Goal: Information Seeking & Learning: Learn about a topic

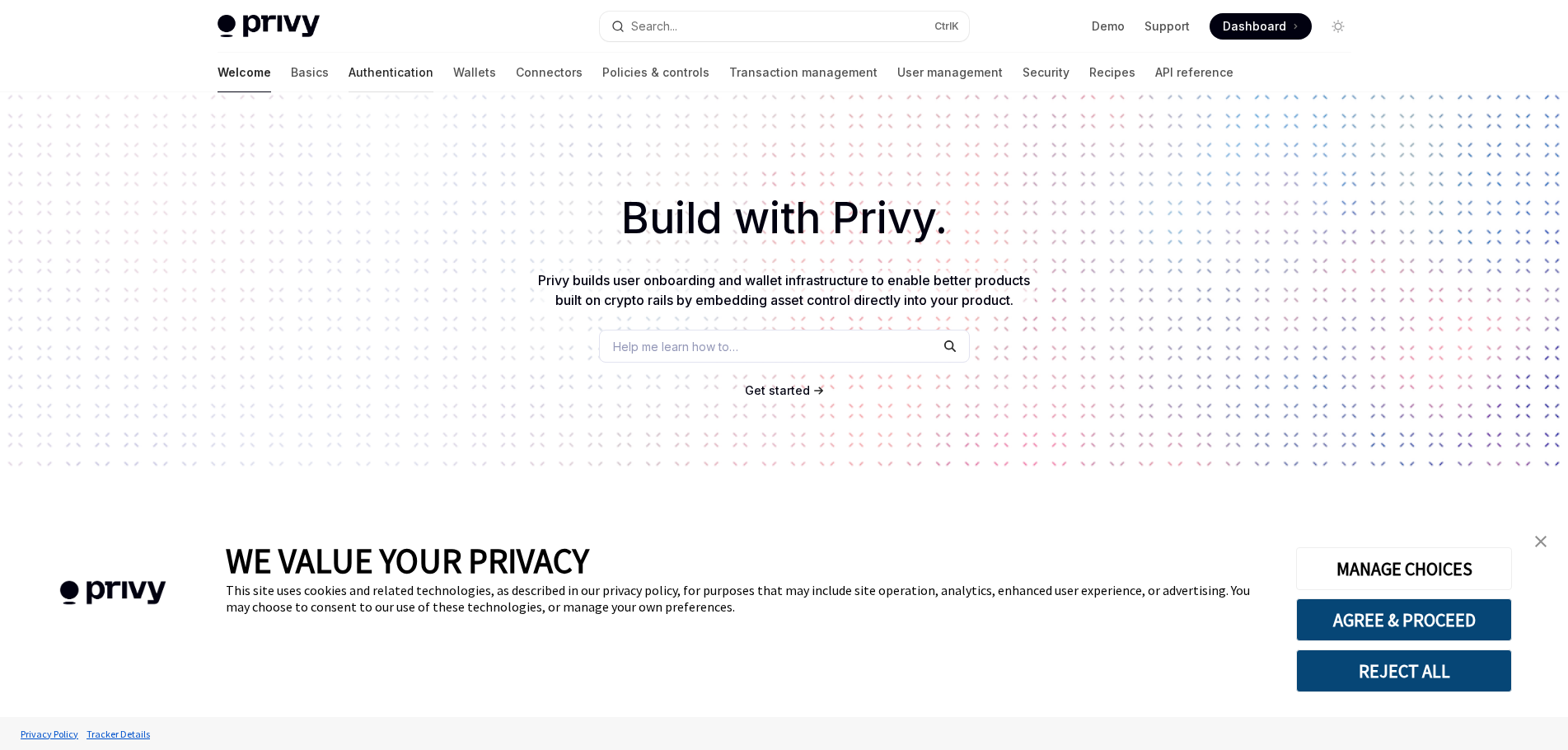
click at [348, 74] on link "Authentication" at bounding box center [390, 72] width 85 height 40
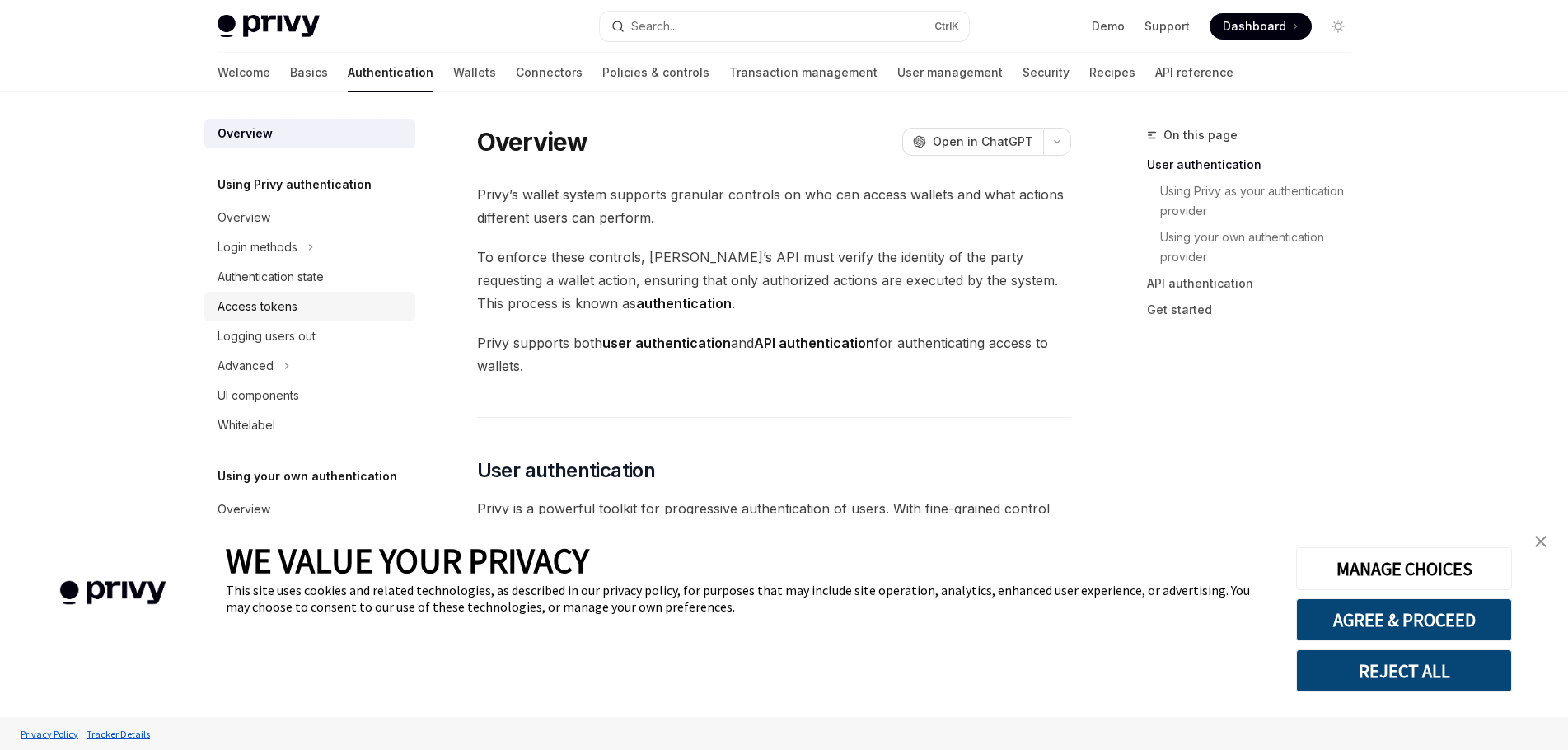
click at [329, 309] on div "Access tokens" at bounding box center [311, 306] width 187 height 20
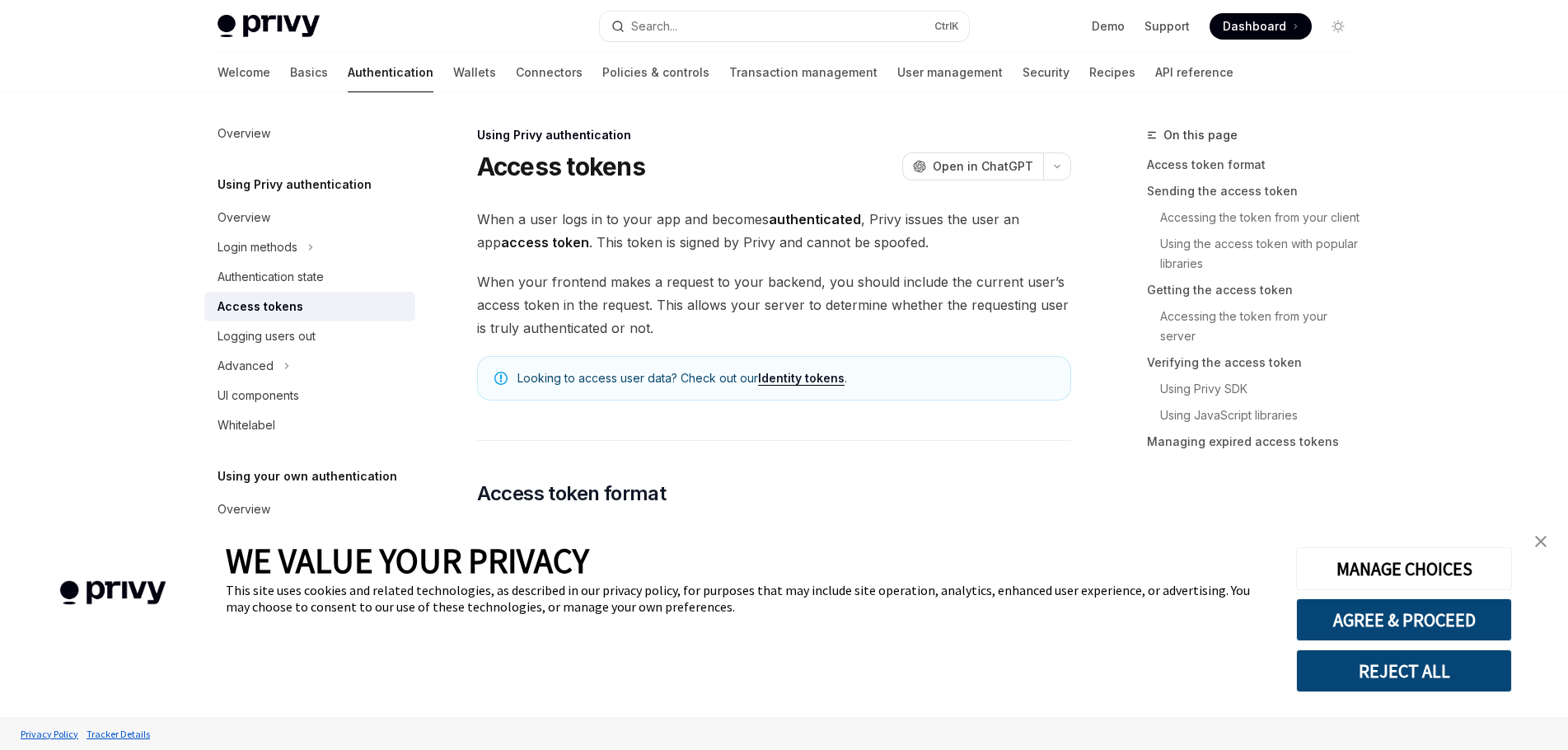
type textarea "*"
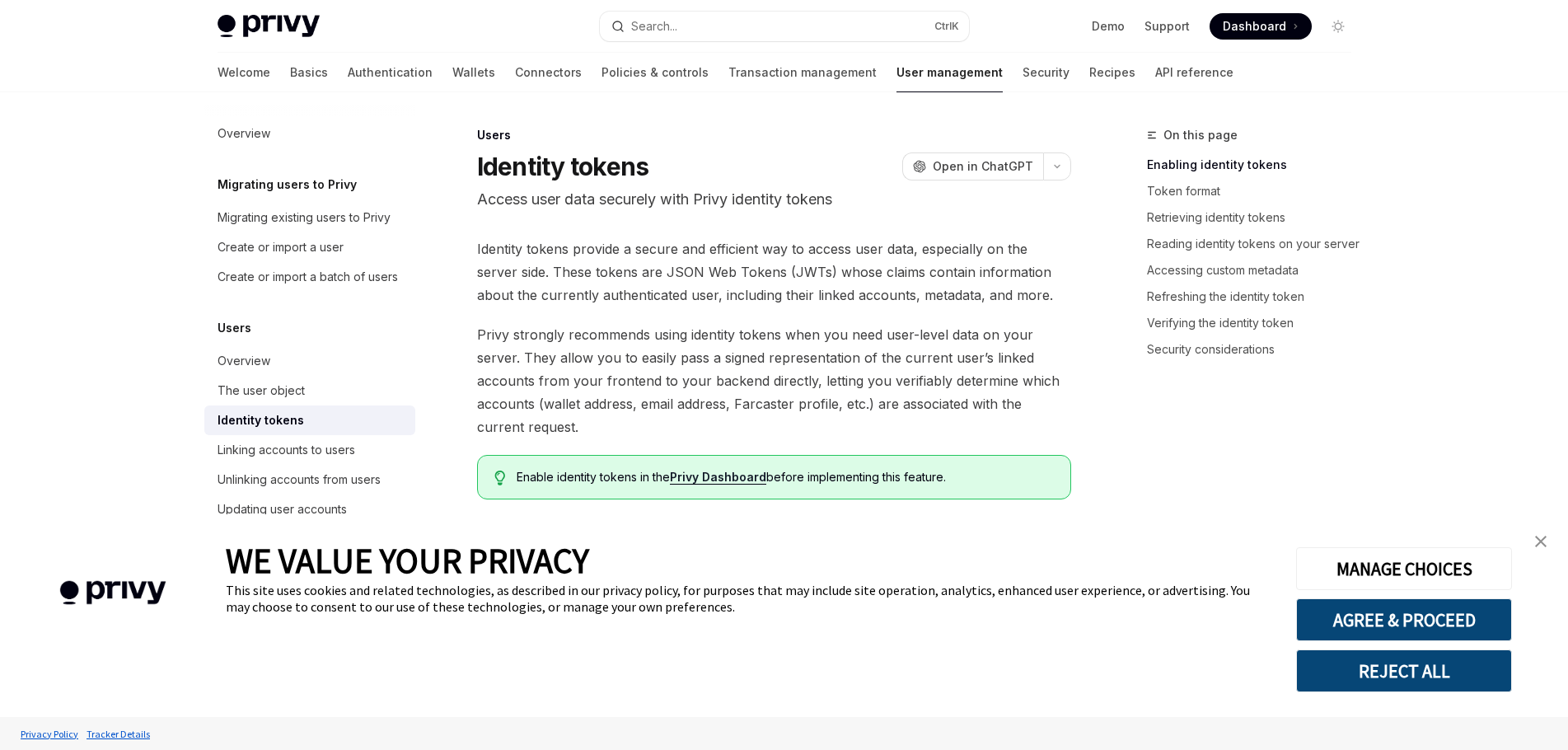
type textarea "*"
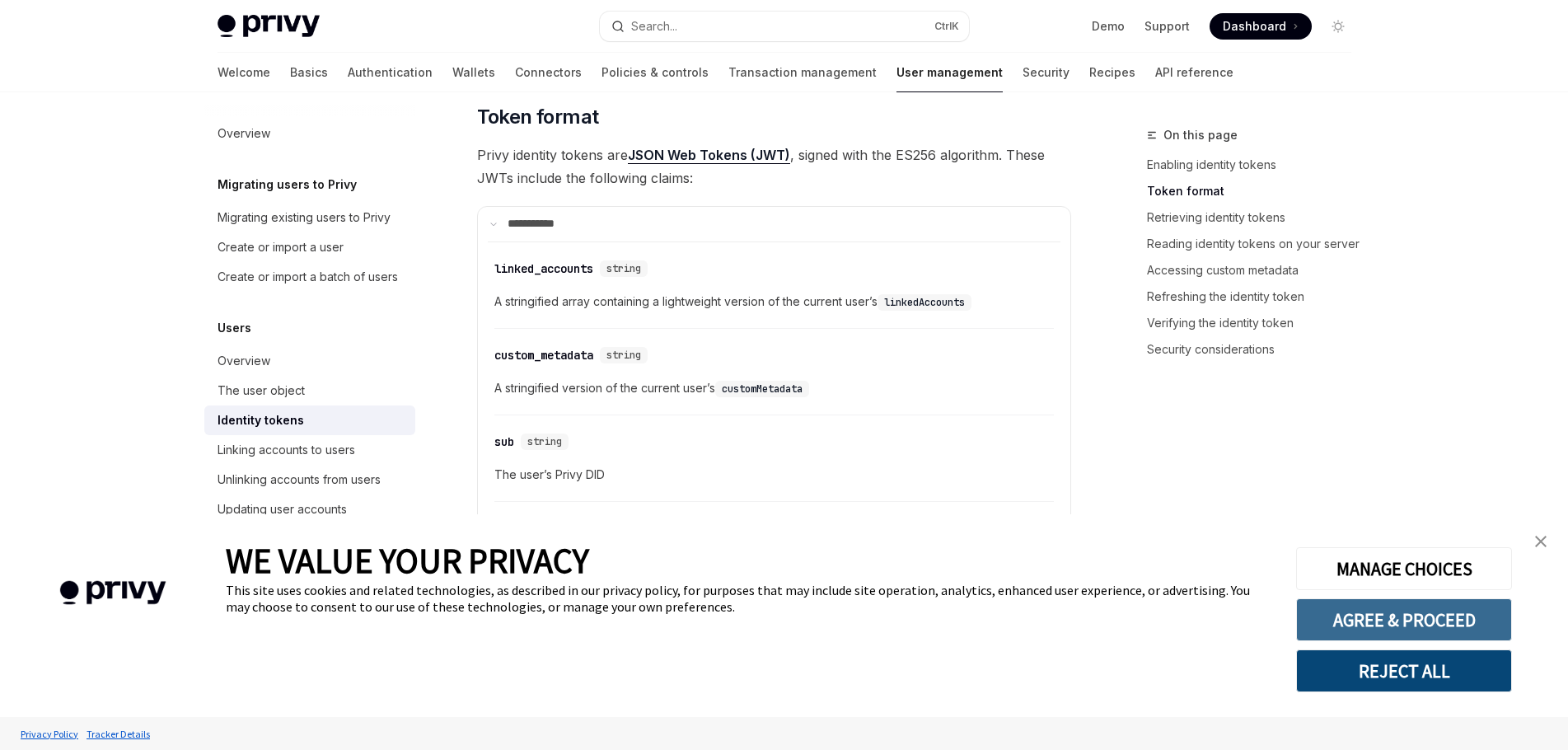
click at [1421, 619] on button "AGREE & PROCEED" at bounding box center [1403, 620] width 216 height 43
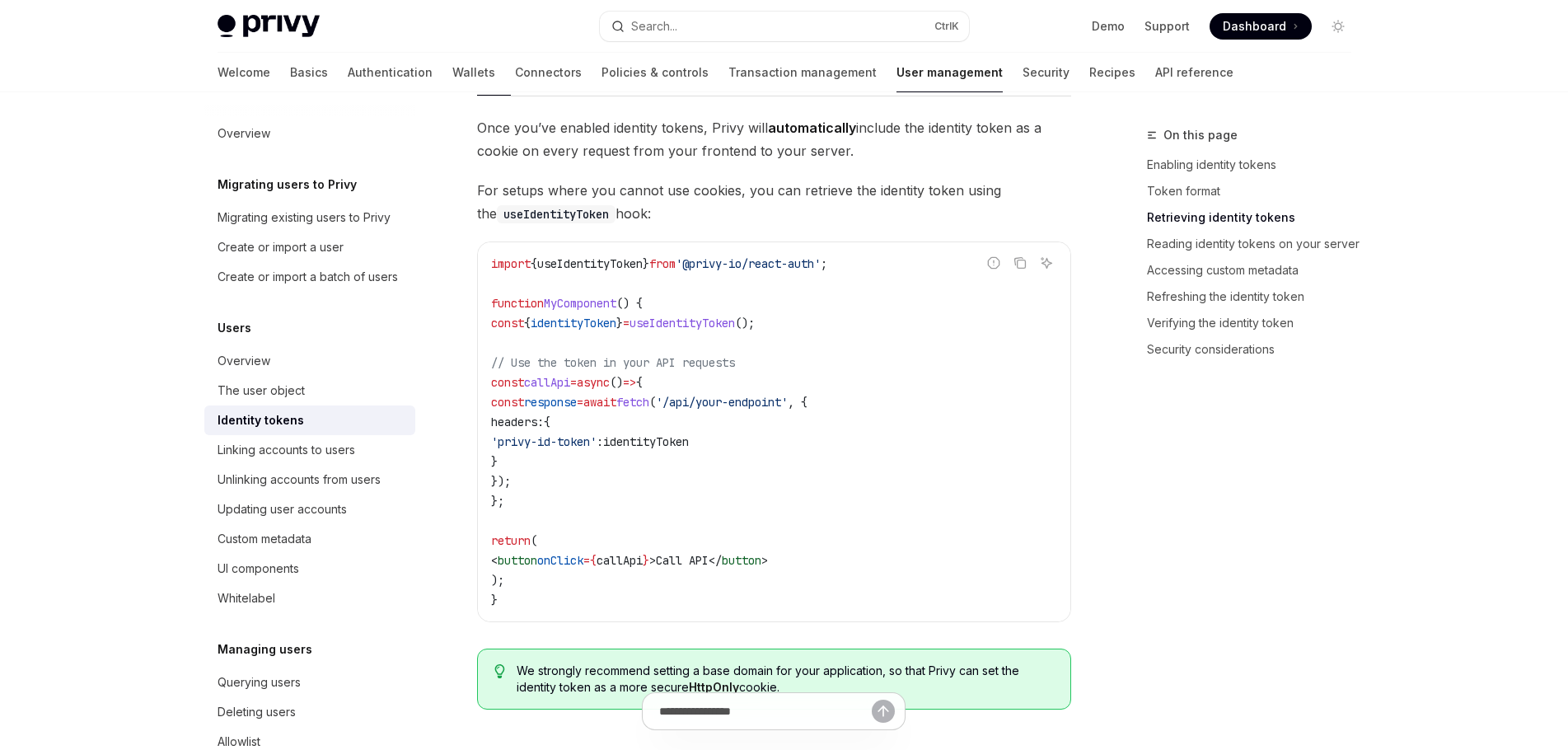
click at [689, 441] on span "identityToken" at bounding box center [646, 442] width 86 height 15
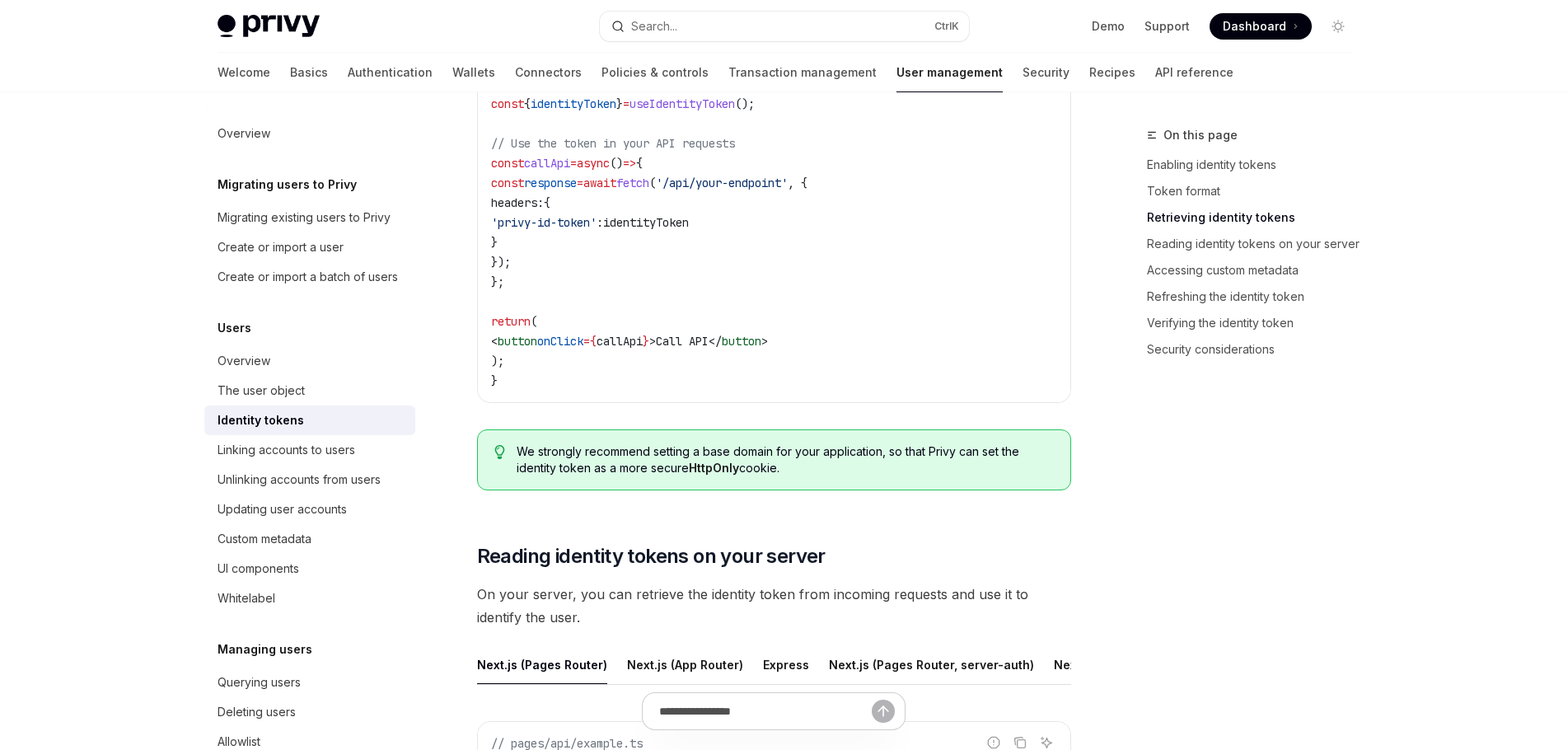
scroll to position [1539, 0]
